Goal: Answer question/provide support

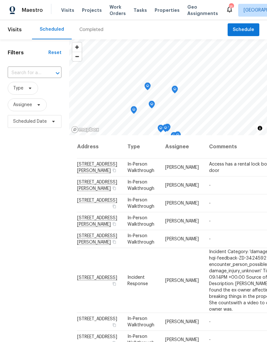
click at [93, 10] on span "Projects" at bounding box center [92, 10] width 20 height 6
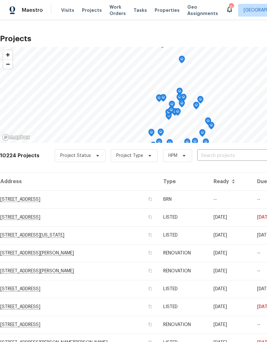
click at [215, 157] on input "text" at bounding box center [233, 156] width 73 height 10
type input "7041"
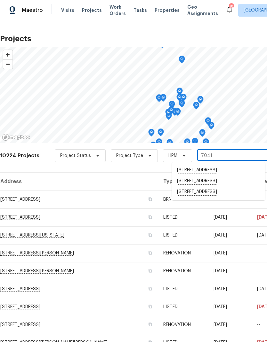
click at [213, 195] on li "[STREET_ADDRESS]" at bounding box center [218, 192] width 93 height 11
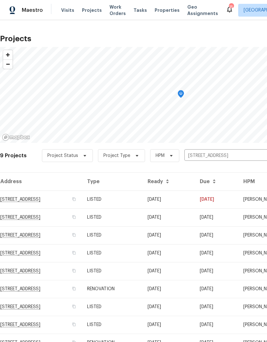
click at [142, 219] on td "LISTED" at bounding box center [112, 217] width 60 height 18
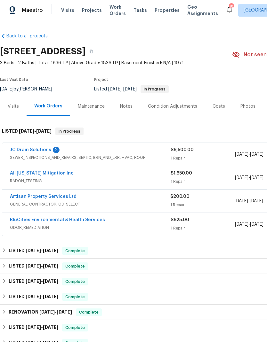
click at [34, 151] on link "JC Drain Solutions" at bounding box center [30, 150] width 41 height 4
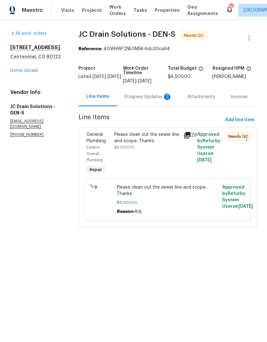
click at [142, 100] on div "Progress Updates 2" at bounding box center [147, 97] width 47 height 6
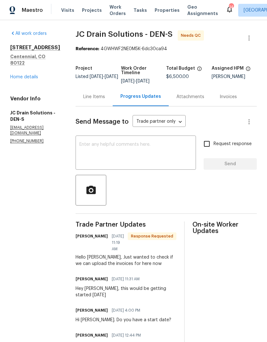
click at [105, 100] on div "Line Items" at bounding box center [94, 97] width 22 height 6
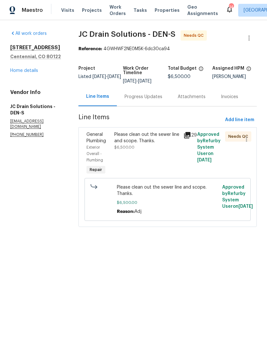
click at [158, 144] on div "Please clean out the sewer line and scope. Thanks." at bounding box center [146, 137] width 65 height 13
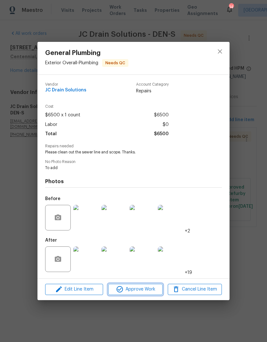
click at [148, 291] on span "Approve Work" at bounding box center [135, 289] width 50 height 8
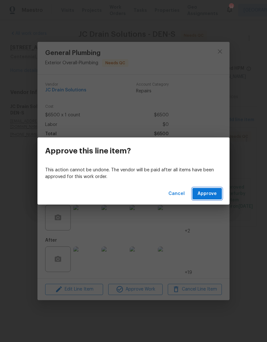
click at [213, 195] on span "Approve" at bounding box center [206, 194] width 19 height 8
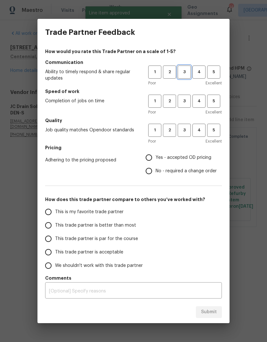
click at [188, 72] on span "3" at bounding box center [184, 71] width 12 height 7
click at [184, 101] on span "3" at bounding box center [184, 100] width 12 height 7
click at [185, 132] on span "3" at bounding box center [184, 130] width 12 height 7
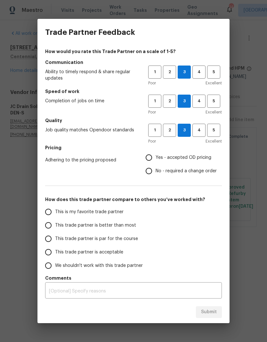
click at [154, 158] on input "Yes - accepted OD pricing" at bounding box center [148, 157] width 13 height 13
radio input "true"
click at [50, 241] on input "This trade partner is par for the course" at bounding box center [48, 238] width 13 height 13
click at [210, 316] on button "Submit" at bounding box center [209, 312] width 26 height 12
radio input "true"
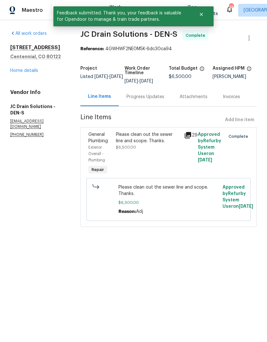
click at [191, 138] on icon at bounding box center [187, 135] width 6 height 6
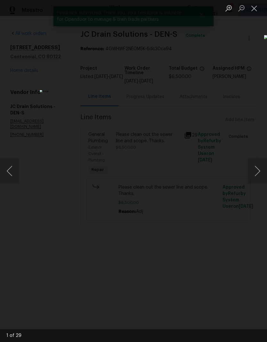
click at [254, 168] on button "Next image" at bounding box center [256, 171] width 19 height 26
click at [255, 166] on button "Next image" at bounding box center [256, 171] width 19 height 26
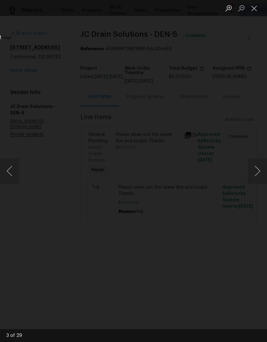
click at [256, 167] on button "Next image" at bounding box center [256, 171] width 19 height 26
click at [255, 167] on button "Next image" at bounding box center [256, 171] width 19 height 26
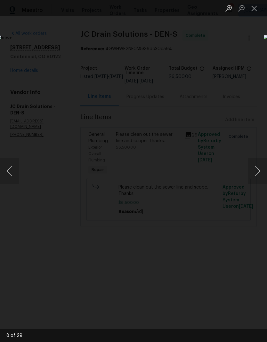
click at [255, 167] on button "Next image" at bounding box center [256, 171] width 19 height 26
click at [255, 166] on button "Next image" at bounding box center [256, 171] width 19 height 26
click at [256, 166] on button "Next image" at bounding box center [256, 171] width 19 height 26
click at [255, 167] on button "Next image" at bounding box center [256, 171] width 19 height 26
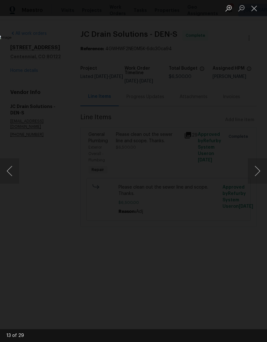
click at [256, 167] on button "Next image" at bounding box center [256, 171] width 19 height 26
click at [255, 167] on button "Next image" at bounding box center [256, 171] width 19 height 26
click at [258, 167] on button "Next image" at bounding box center [256, 171] width 19 height 26
click at [255, 166] on button "Next image" at bounding box center [256, 171] width 19 height 26
click at [256, 166] on button "Next image" at bounding box center [256, 171] width 19 height 26
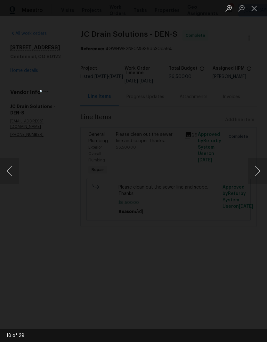
click at [255, 166] on button "Next image" at bounding box center [256, 171] width 19 height 26
click at [256, 165] on button "Next image" at bounding box center [256, 171] width 19 height 26
click at [256, 164] on button "Next image" at bounding box center [256, 171] width 19 height 26
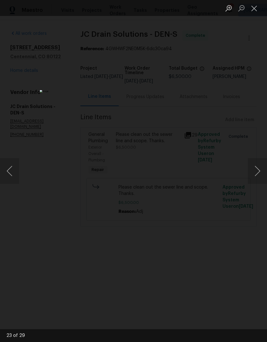
click at [255, 164] on button "Next image" at bounding box center [256, 171] width 19 height 26
click at [256, 164] on button "Next image" at bounding box center [256, 171] width 19 height 26
click at [257, 164] on button "Next image" at bounding box center [256, 171] width 19 height 26
click at [256, 164] on button "Next image" at bounding box center [256, 171] width 19 height 26
click at [256, 163] on button "Next image" at bounding box center [256, 171] width 19 height 26
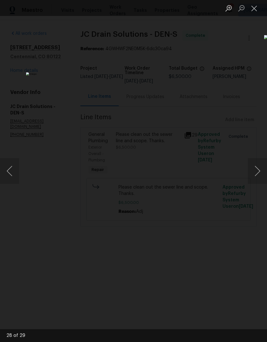
click at [257, 163] on button "Next image" at bounding box center [256, 171] width 19 height 26
click at [257, 10] on button "Close lightbox" at bounding box center [253, 8] width 13 height 11
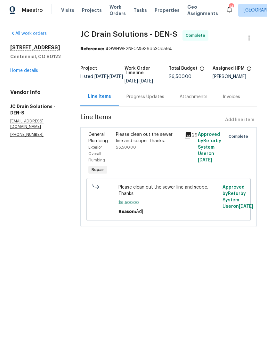
click at [150, 100] on div "Progress Updates" at bounding box center [145, 97] width 38 height 6
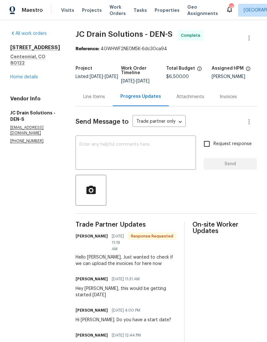
click at [142, 150] on textarea at bounding box center [135, 153] width 112 height 22
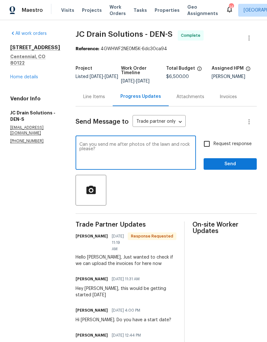
type textarea "Can you send me after photos of the lawn and rock please?"
click at [224, 168] on span "Send" at bounding box center [229, 164] width 43 height 8
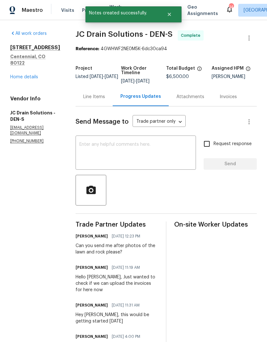
click at [21, 75] on link "Home details" at bounding box center [24, 77] width 28 height 4
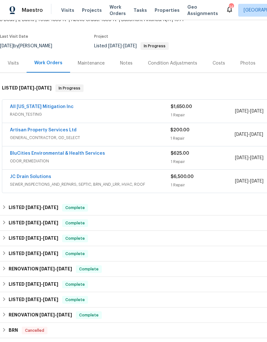
scroll to position [43, 0]
